Goal: Information Seeking & Learning: Find specific fact

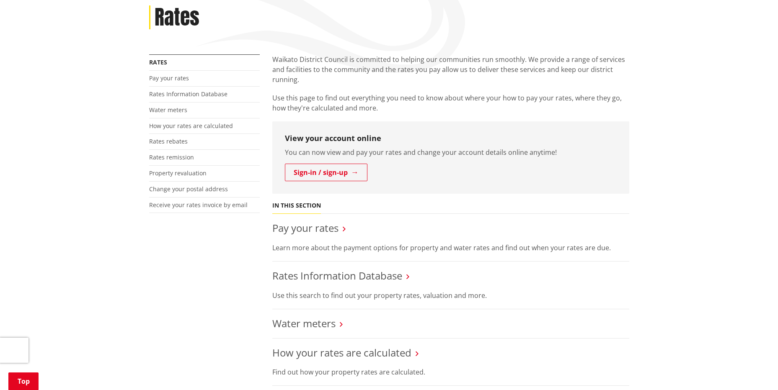
scroll to position [84, 0]
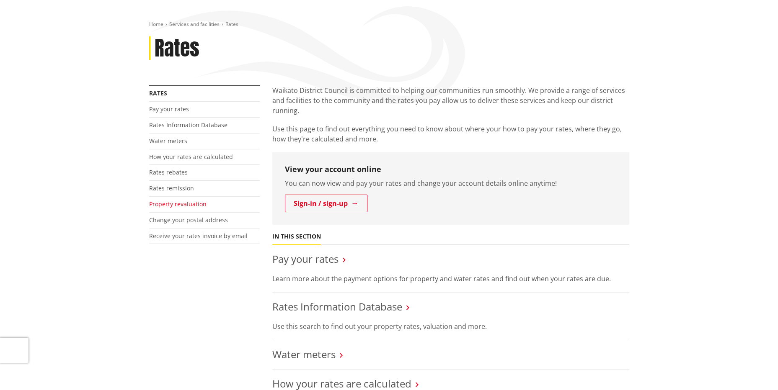
click at [180, 205] on link "Property revaluation" at bounding box center [177, 204] width 57 height 8
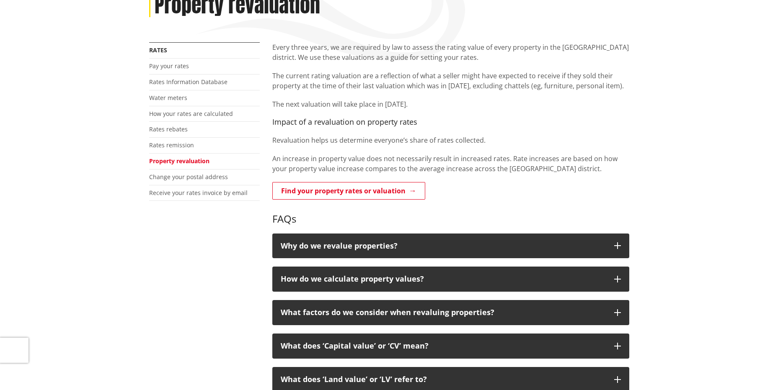
scroll to position [168, 0]
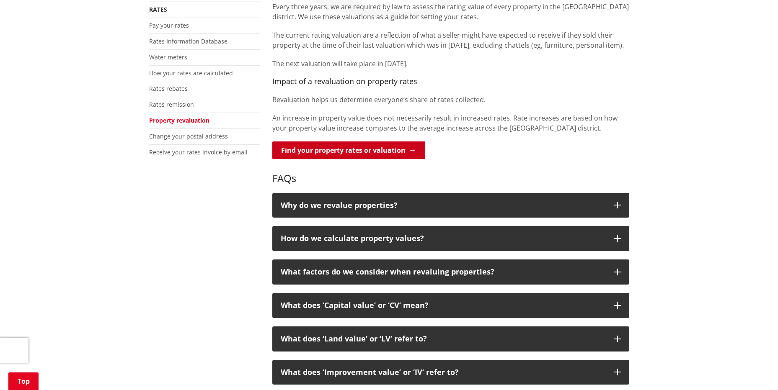
click at [384, 153] on link "Find your property rates or valuation" at bounding box center [348, 151] width 153 height 18
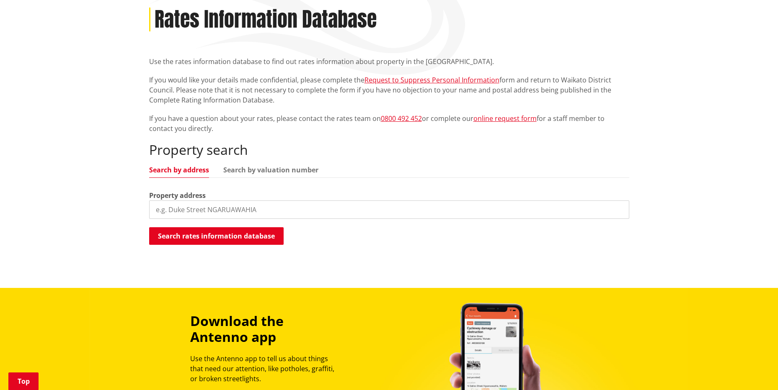
scroll to position [126, 0]
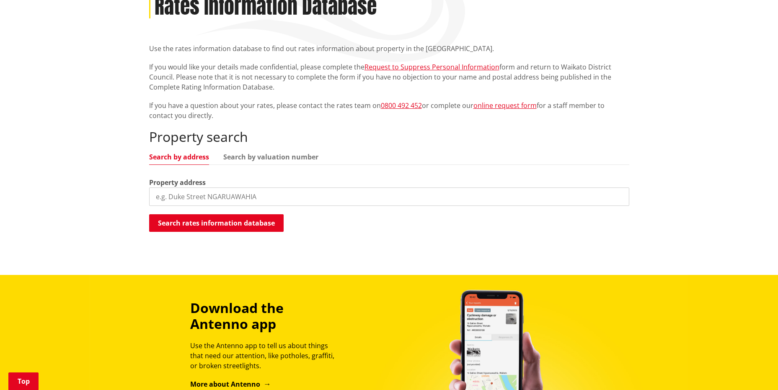
click at [247, 197] on input "search" at bounding box center [389, 197] width 480 height 18
type input "46 Queen Street"
click at [235, 222] on button "Search rates information database" at bounding box center [216, 224] width 134 height 18
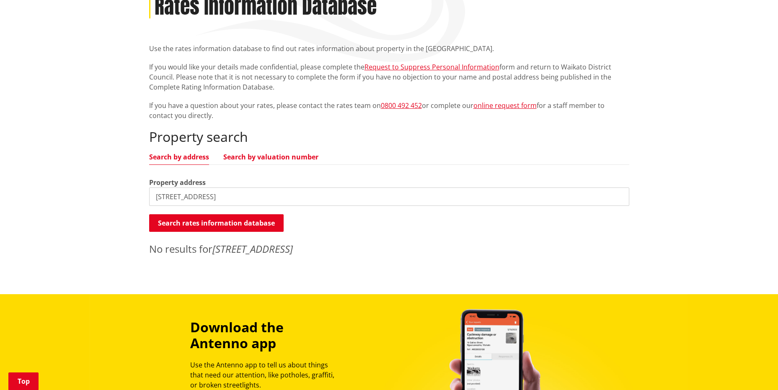
click at [297, 157] on link "Search by valuation number" at bounding box center [270, 157] width 95 height 7
drag, startPoint x: 208, startPoint y: 192, endPoint x: 97, endPoint y: 202, distance: 111.9
click at [102, 201] on div "Home Services and facilities Rates Rates Information Database Rates Information…" at bounding box center [389, 126] width 778 height 336
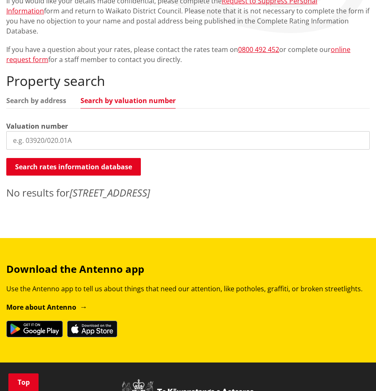
click at [51, 131] on input "search" at bounding box center [187, 140] width 363 height 18
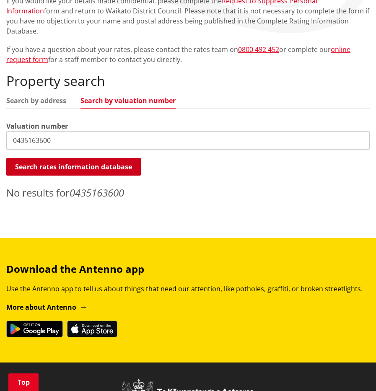
click at [88, 158] on button "Search rates information database" at bounding box center [73, 167] width 134 height 18
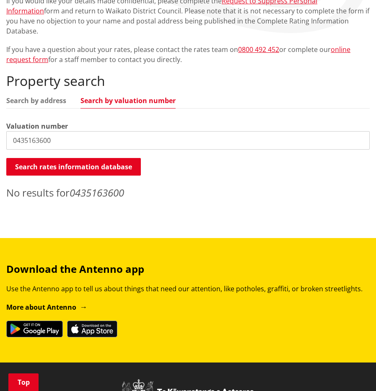
click at [81, 132] on input "0435163600" at bounding box center [187, 140] width 363 height 18
type input "0435163600D"
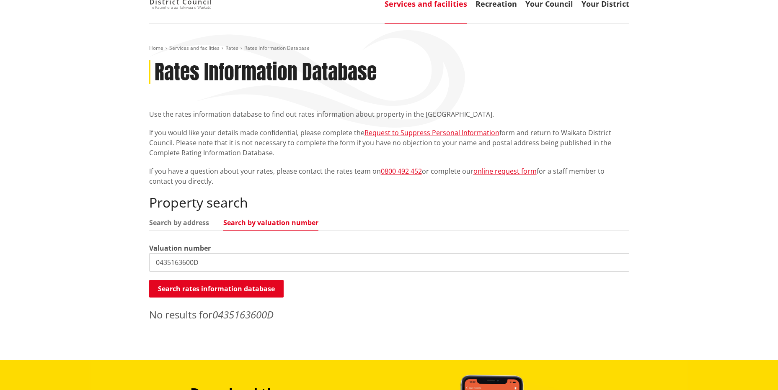
scroll to position [0, 0]
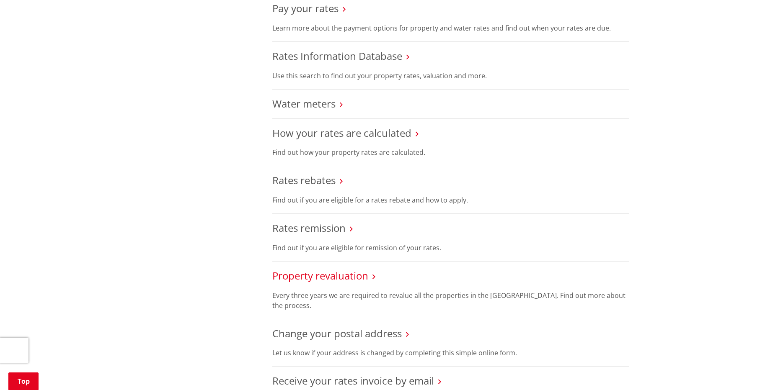
scroll to position [335, 0]
click at [360, 277] on link "Property revaluation" at bounding box center [320, 276] width 96 height 14
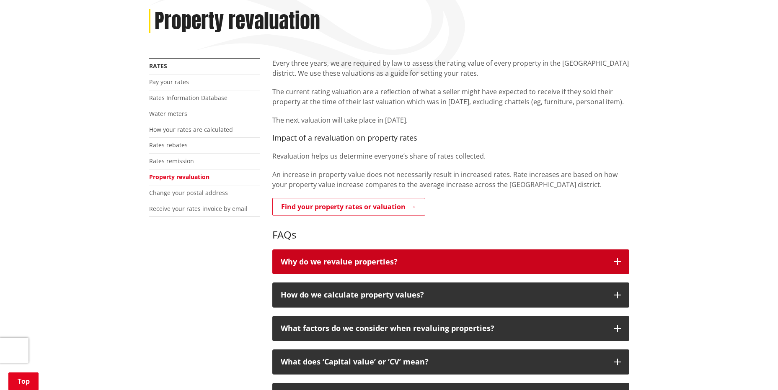
scroll to position [126, 0]
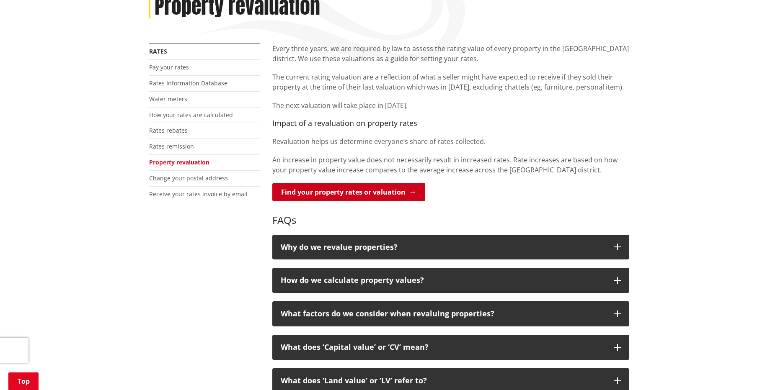
click at [363, 195] on link "Find your property rates or valuation" at bounding box center [348, 193] width 153 height 18
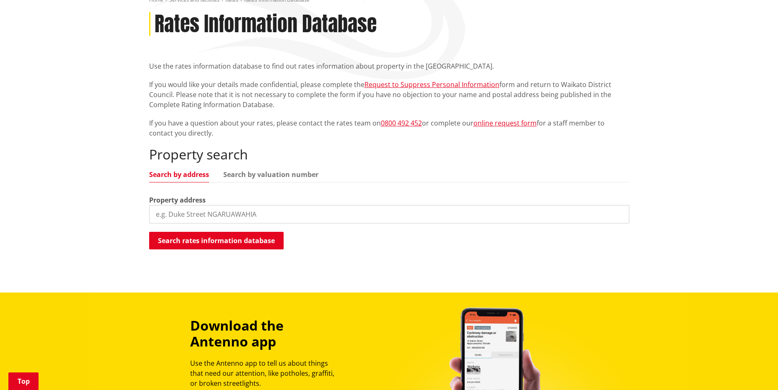
scroll to position [126, 0]
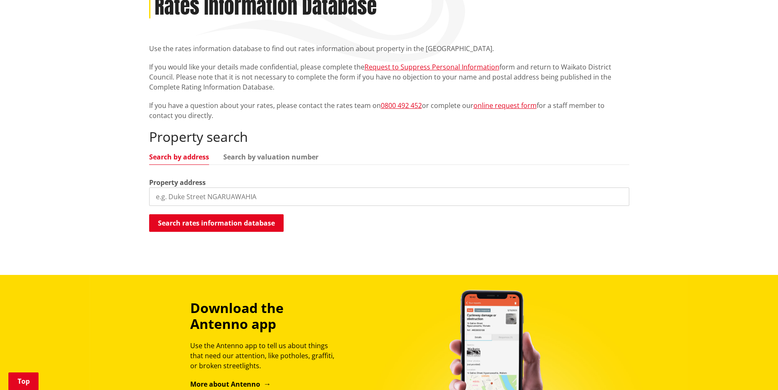
click at [355, 198] on input "search" at bounding box center [389, 197] width 480 height 18
type input "Queen Street"
drag, startPoint x: 318, startPoint y: 204, endPoint x: 78, endPoint y: 207, distance: 239.3
click at [70, 212] on div "Home Services and facilities Rates Rates Information Database Rates Information…" at bounding box center [389, 116] width 778 height 317
click at [177, 197] on input "search" at bounding box center [389, 197] width 480 height 18
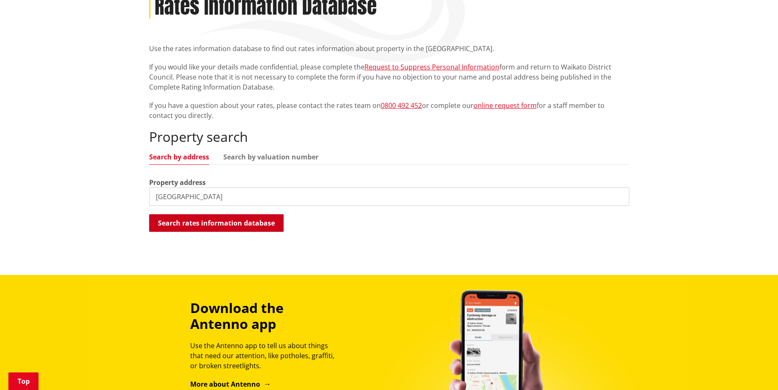
click at [213, 221] on button "Search rates information database" at bounding box center [216, 224] width 134 height 18
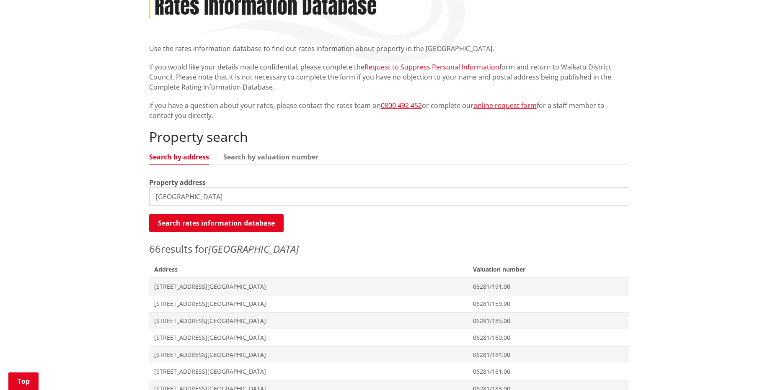
click at [234, 195] on input "Queen Street" at bounding box center [389, 197] width 480 height 18
click at [231, 217] on button "Search rates information database" at bounding box center [216, 224] width 134 height 18
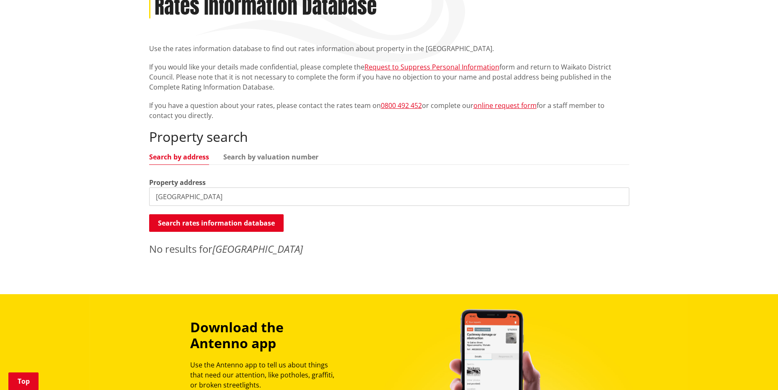
click at [225, 199] on input "Queen Street WAIPA" at bounding box center [389, 197] width 480 height 18
type input "Queen Street CAMBRIDGE"
click at [248, 225] on button "Search rates information database" at bounding box center [216, 224] width 134 height 18
click at [270, 191] on input "Queen Street CAMBRIDGE" at bounding box center [389, 197] width 480 height 18
drag, startPoint x: 268, startPoint y: 195, endPoint x: 34, endPoint y: 179, distance: 234.8
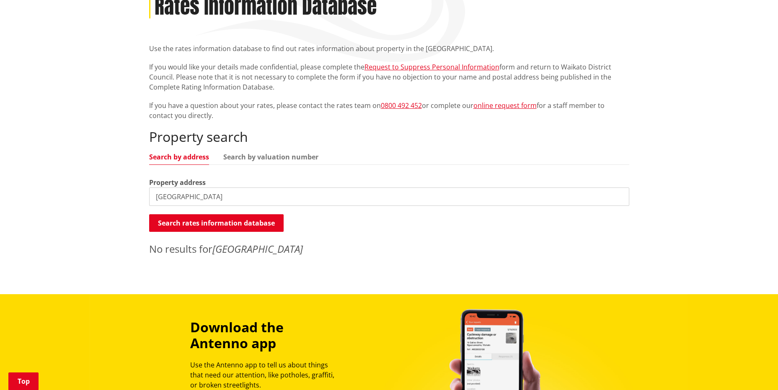
click at [30, 182] on div "Home Services and facilities Rates Rates Information Database Rates Information…" at bounding box center [389, 126] width 778 height 336
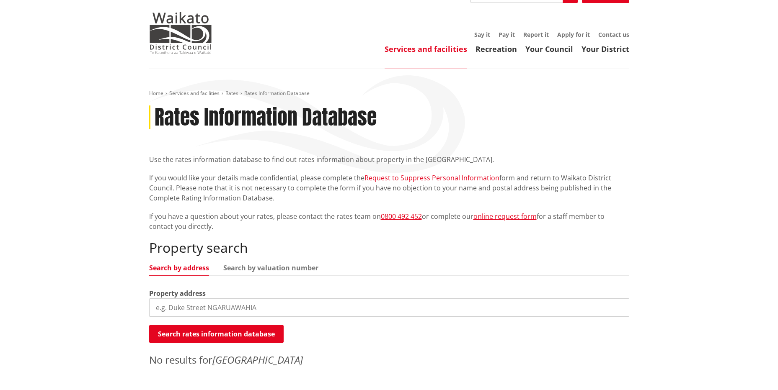
scroll to position [0, 0]
